Goal: Task Accomplishment & Management: Check status

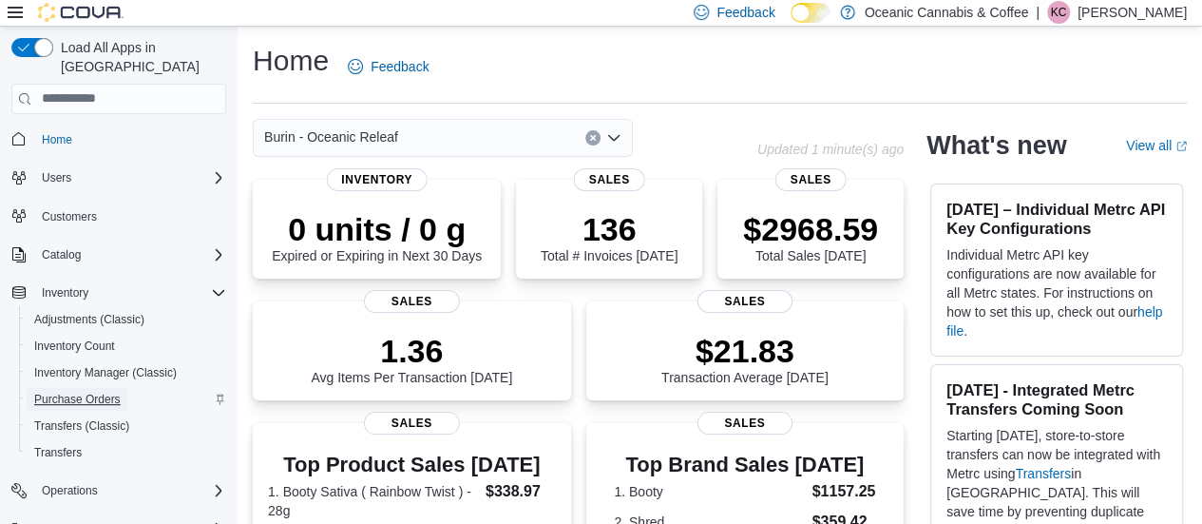
click at [84, 392] on span "Purchase Orders" at bounding box center [77, 399] width 86 height 15
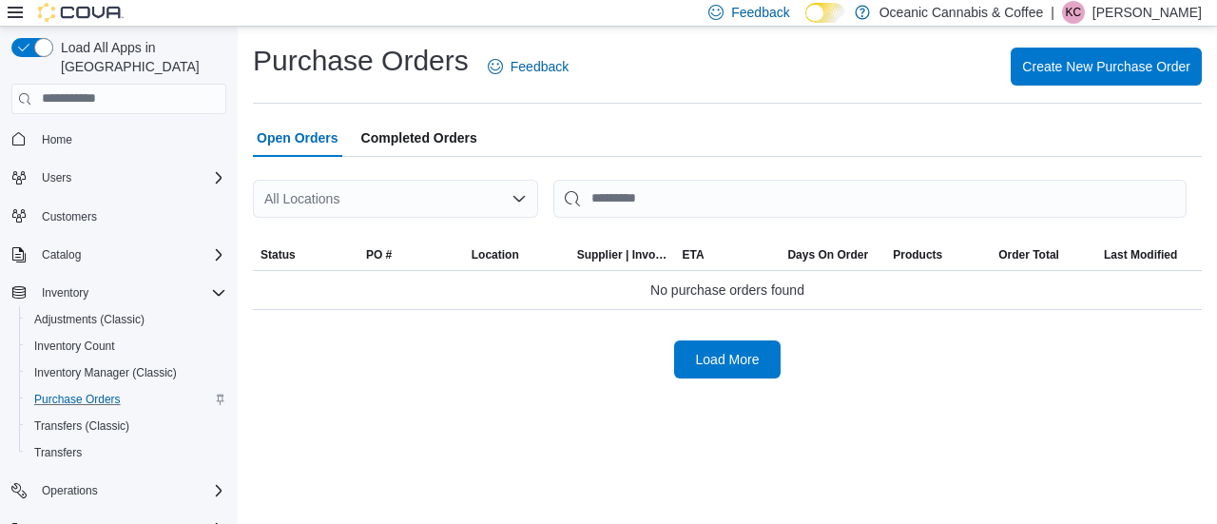
click at [500, 195] on div "All Locations" at bounding box center [395, 199] width 285 height 38
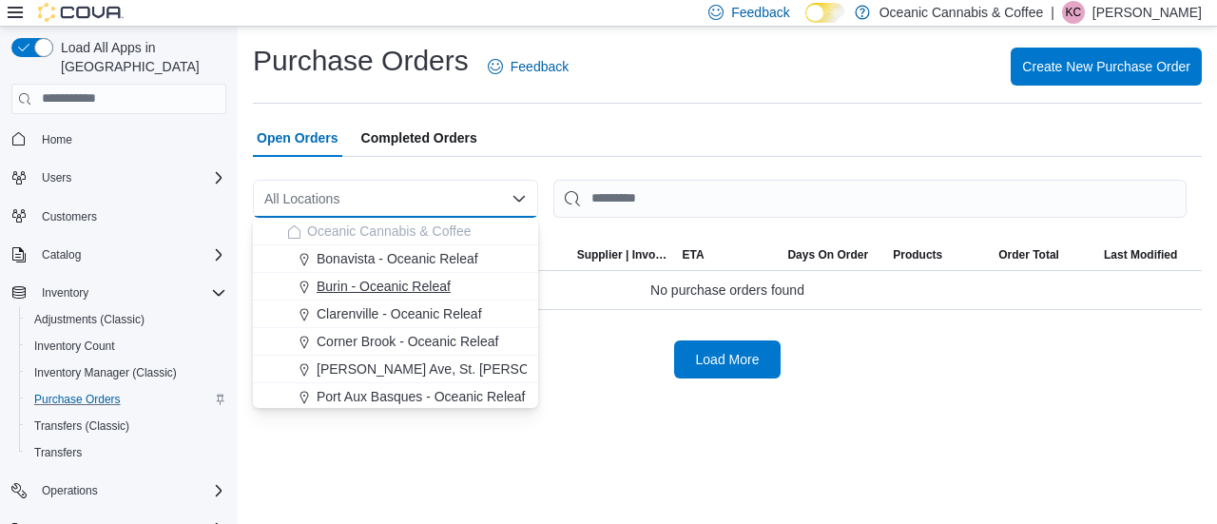
click at [426, 280] on span "Burin - Oceanic Releaf" at bounding box center [384, 286] width 134 height 19
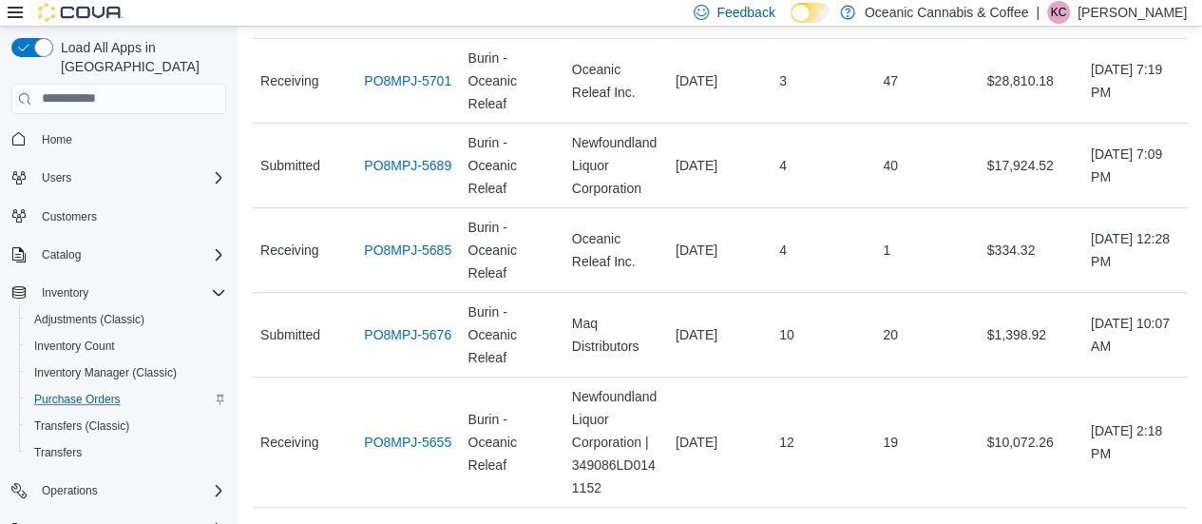
scroll to position [380, 0]
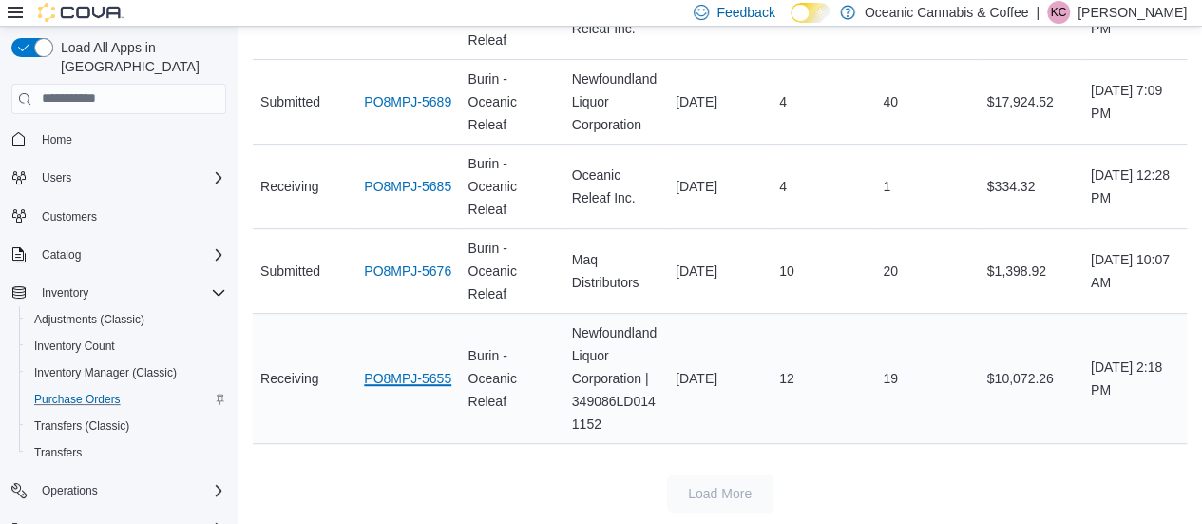
click at [422, 369] on link "PO8MPJ-5655" at bounding box center [407, 378] width 87 height 23
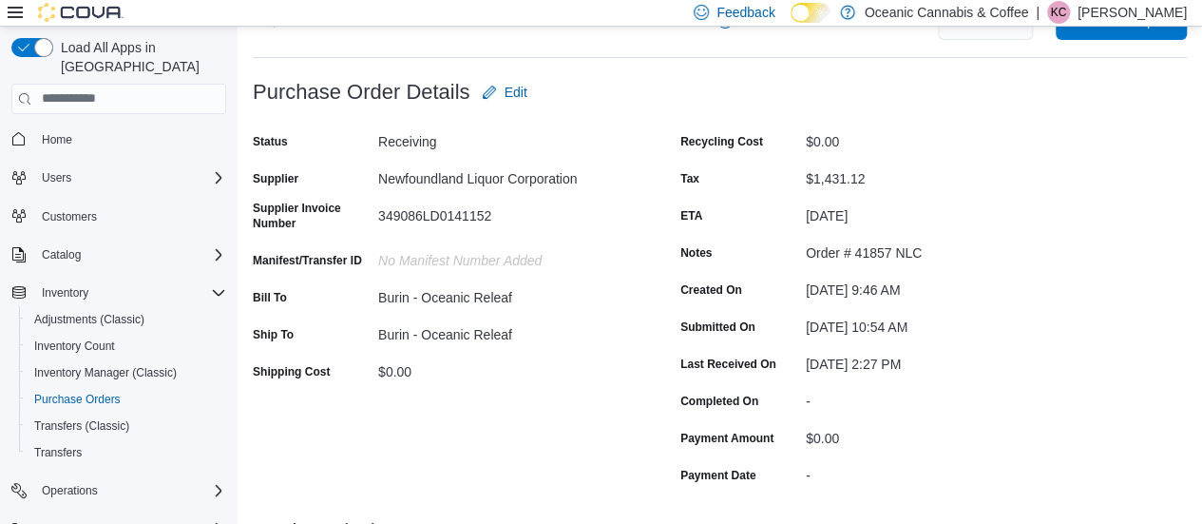
scroll to position [112, 0]
